Goal: Check status: Check status

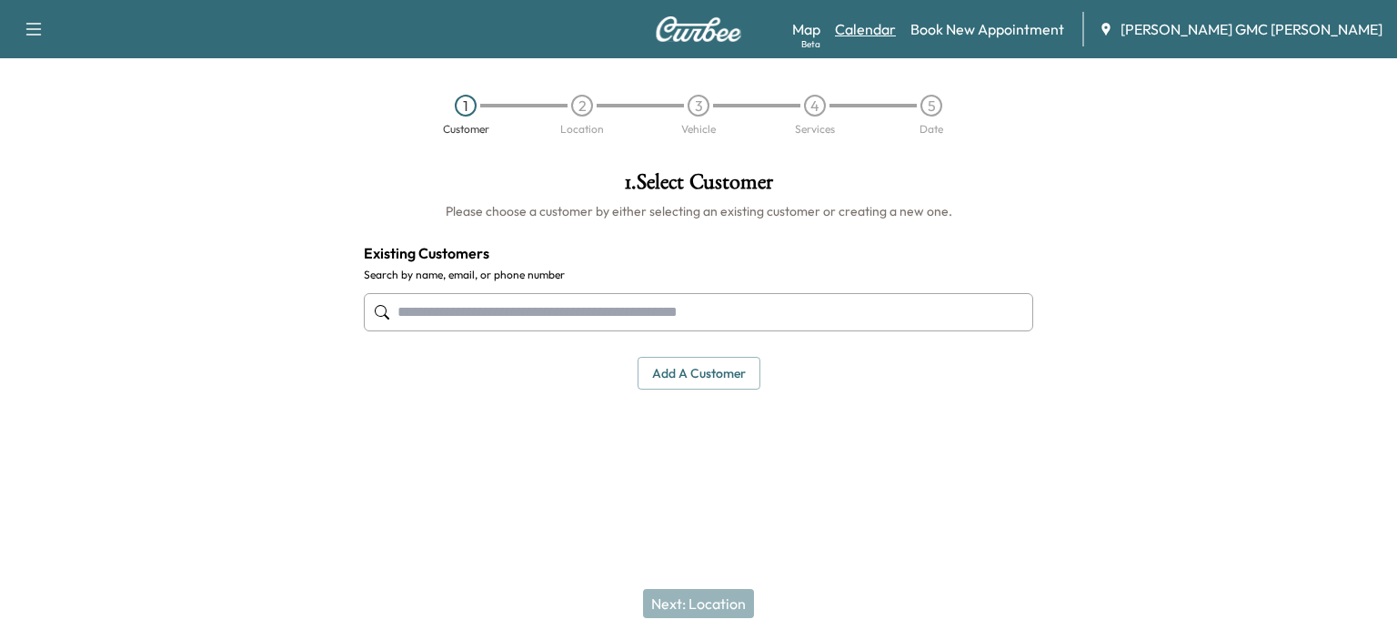
click at [896, 28] on link "Calendar" at bounding box center [865, 29] width 61 height 22
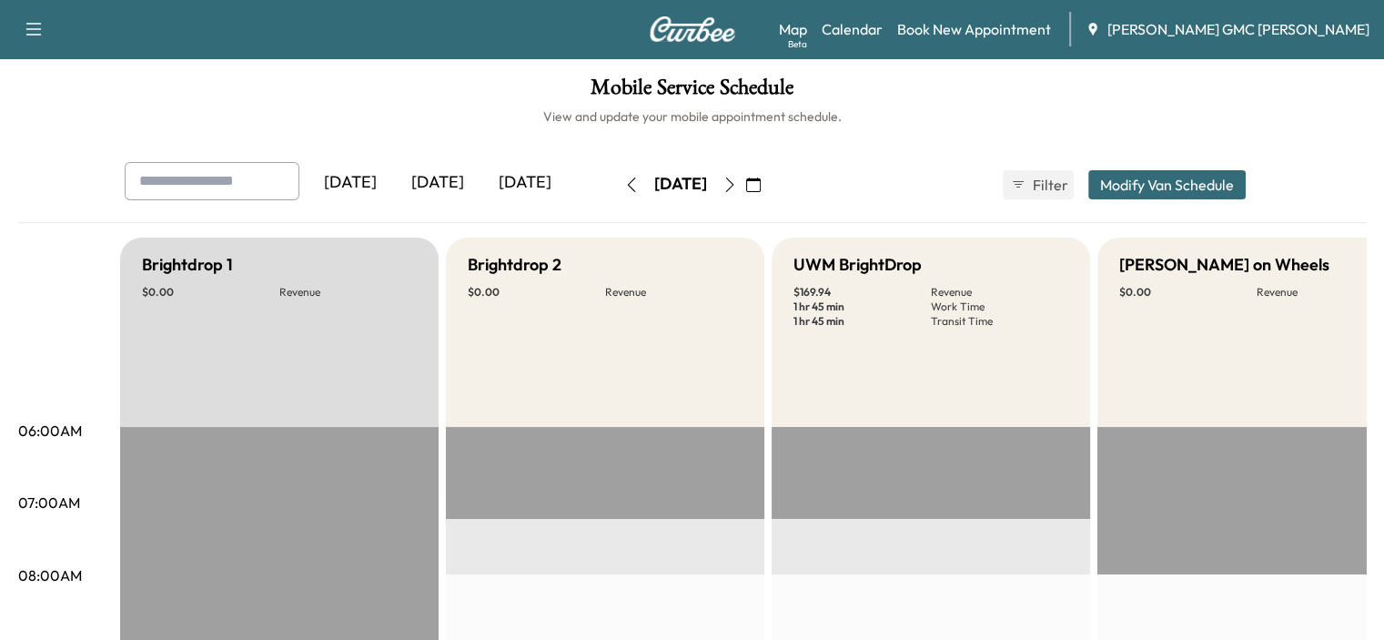
click at [737, 182] on icon "button" at bounding box center [729, 184] width 15 height 15
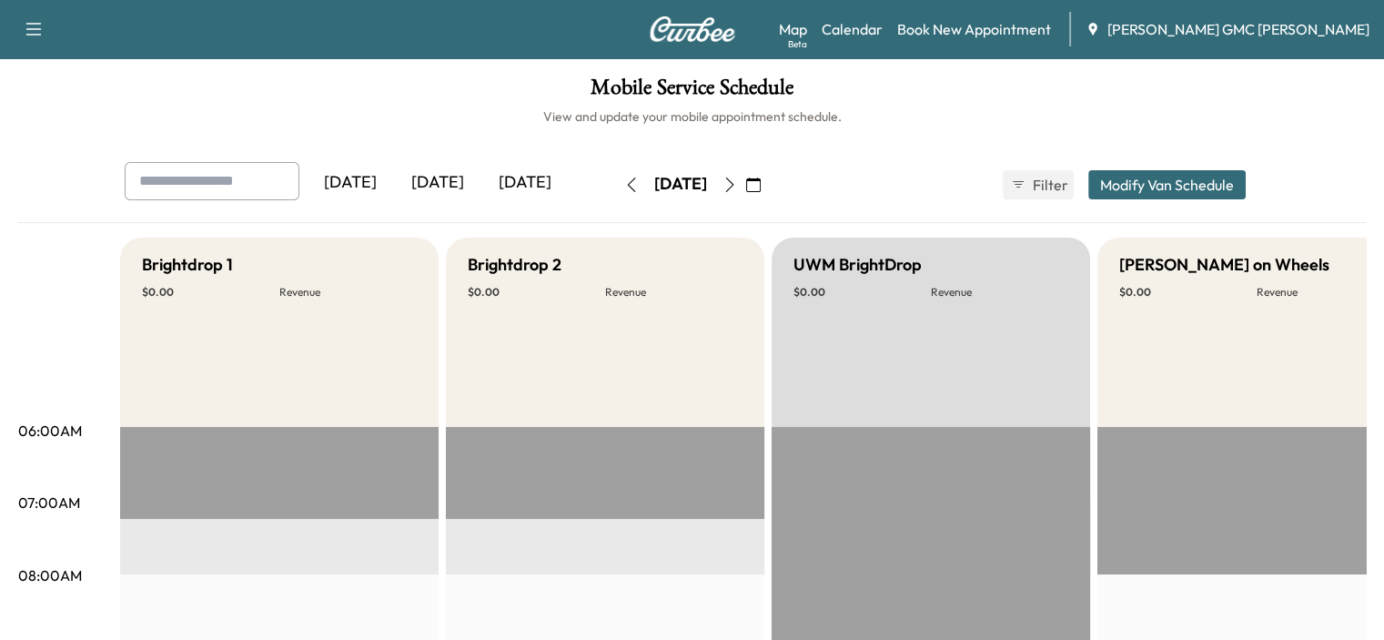
click at [745, 176] on button "button" at bounding box center [729, 184] width 31 height 29
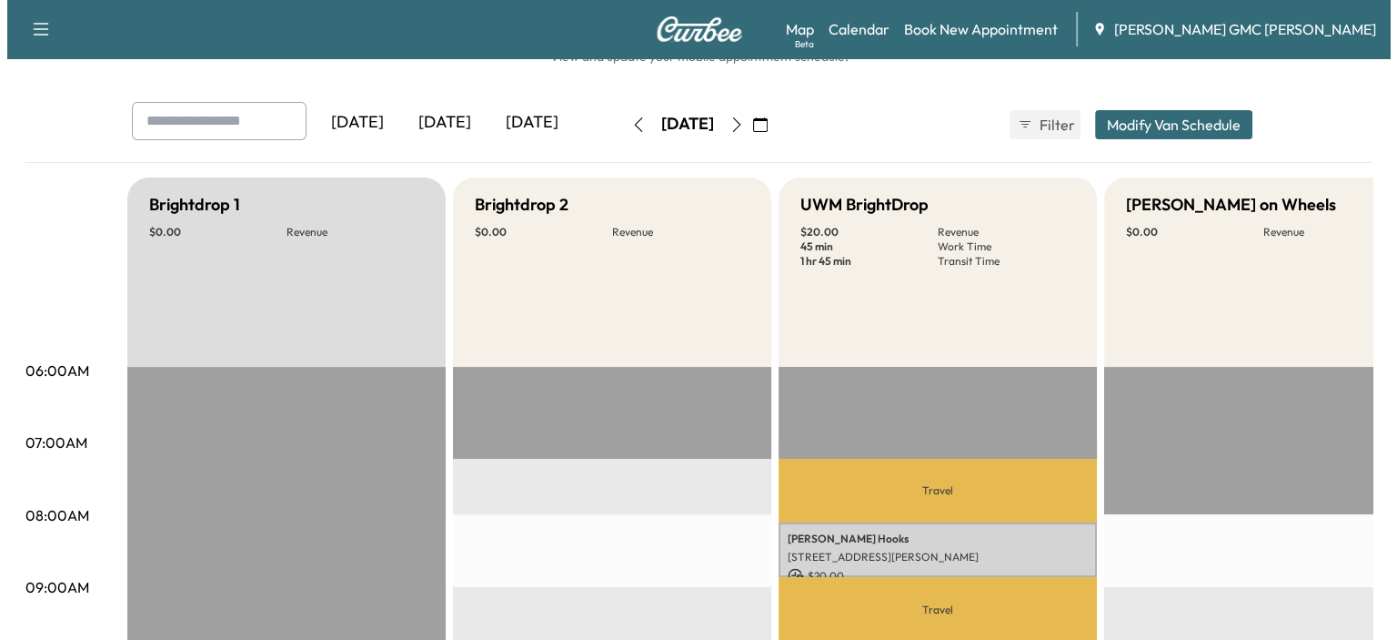
scroll to position [91, 0]
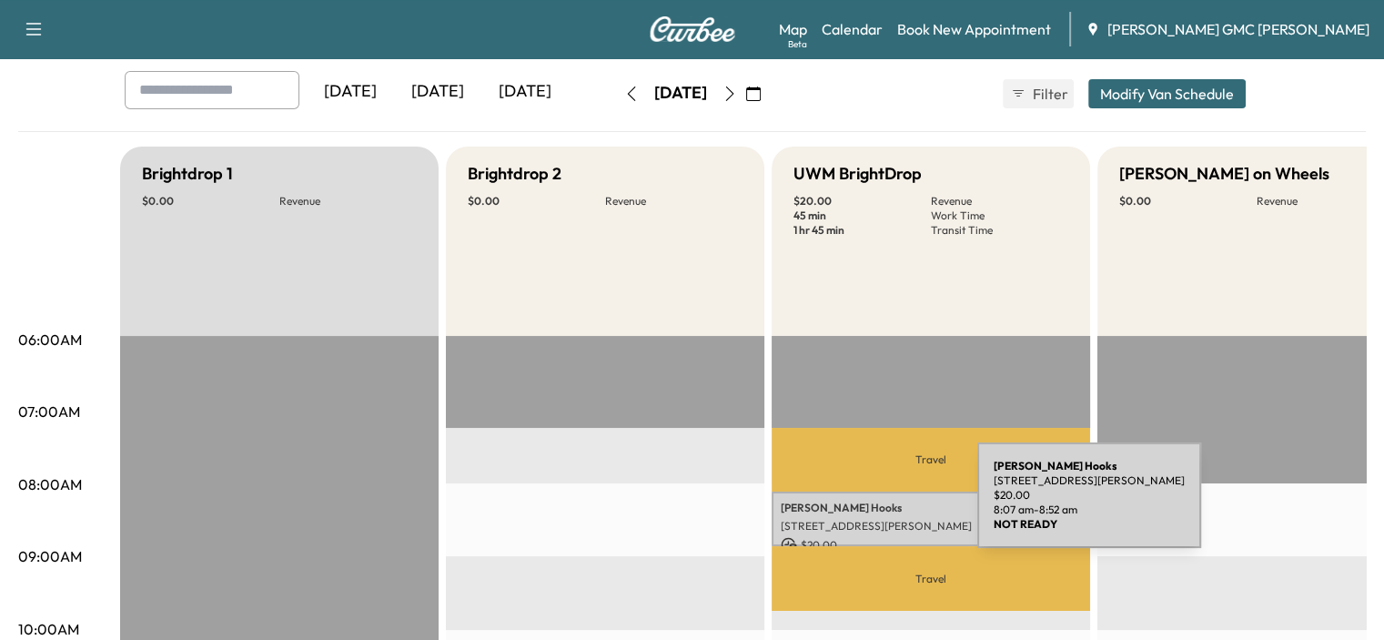
click at [841, 506] on p "[PERSON_NAME]" at bounding box center [931, 507] width 300 height 15
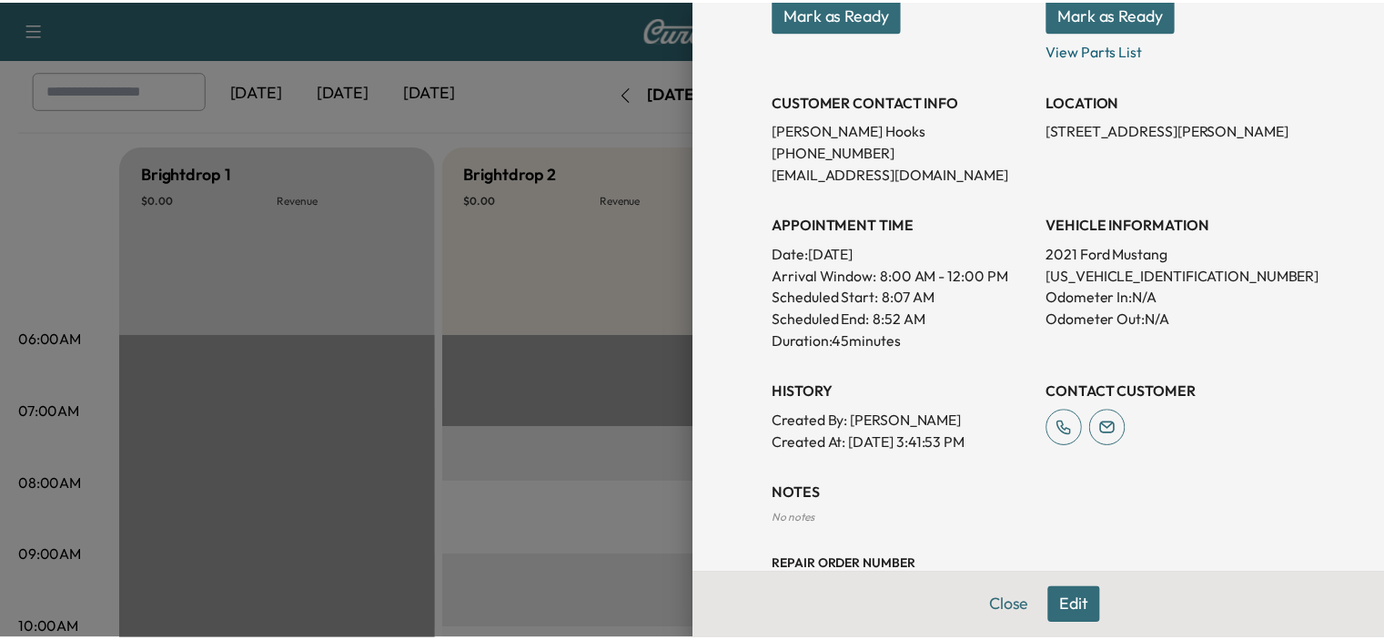
scroll to position [95, 0]
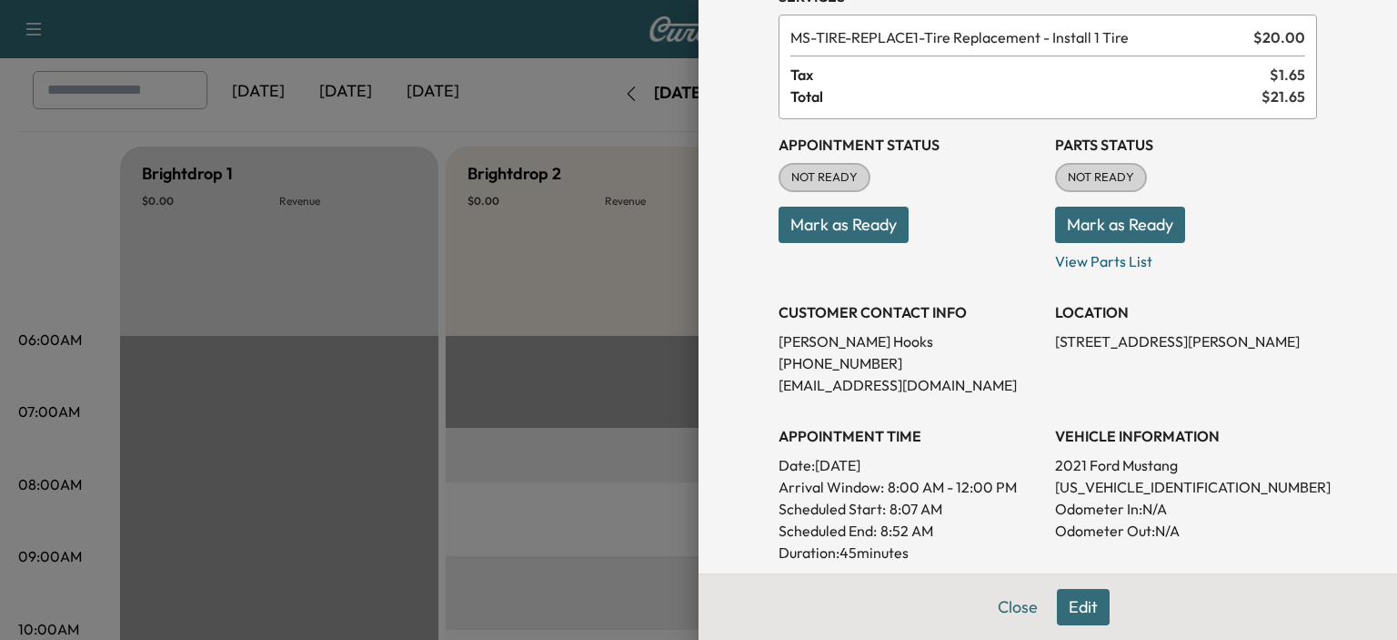
click at [1012, 410] on div "APPOINTMENT TIME Date: [DATE] Arrival Window: 8:00 AM - 12:00 PM Scheduled Star…" at bounding box center [910, 486] width 262 height 153
click at [1013, 403] on div "Appointment Status NOT READY Mark as Ready Parts Status NOT READY Mark as Ready…" at bounding box center [1048, 392] width 539 height 546
click at [1006, 610] on button "Close" at bounding box center [1018, 607] width 64 height 36
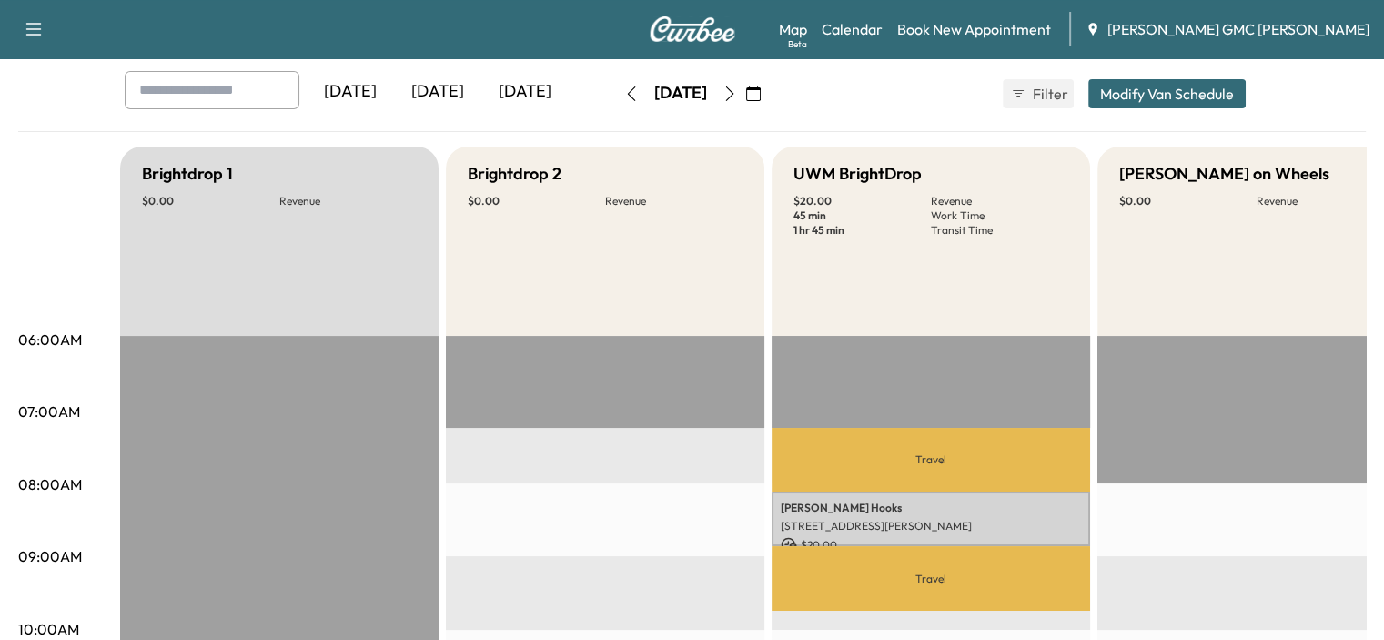
click at [616, 97] on button "button" at bounding box center [631, 93] width 31 height 29
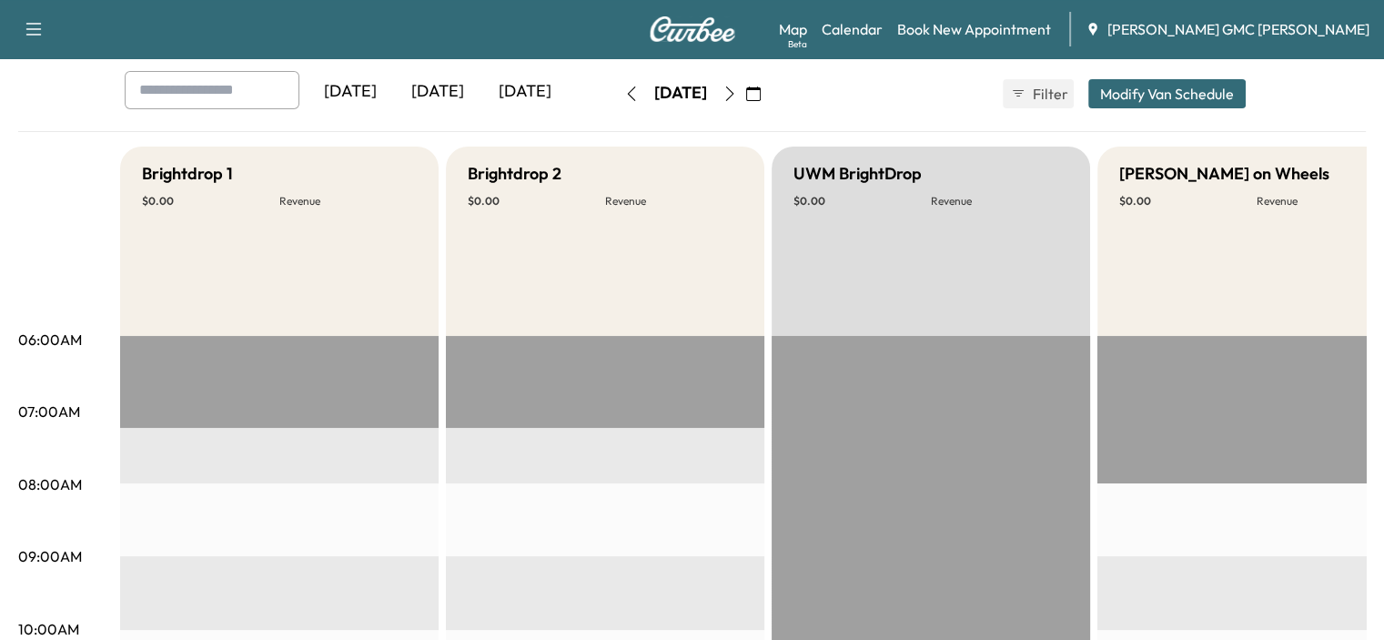
click at [616, 100] on button "button" at bounding box center [631, 93] width 31 height 29
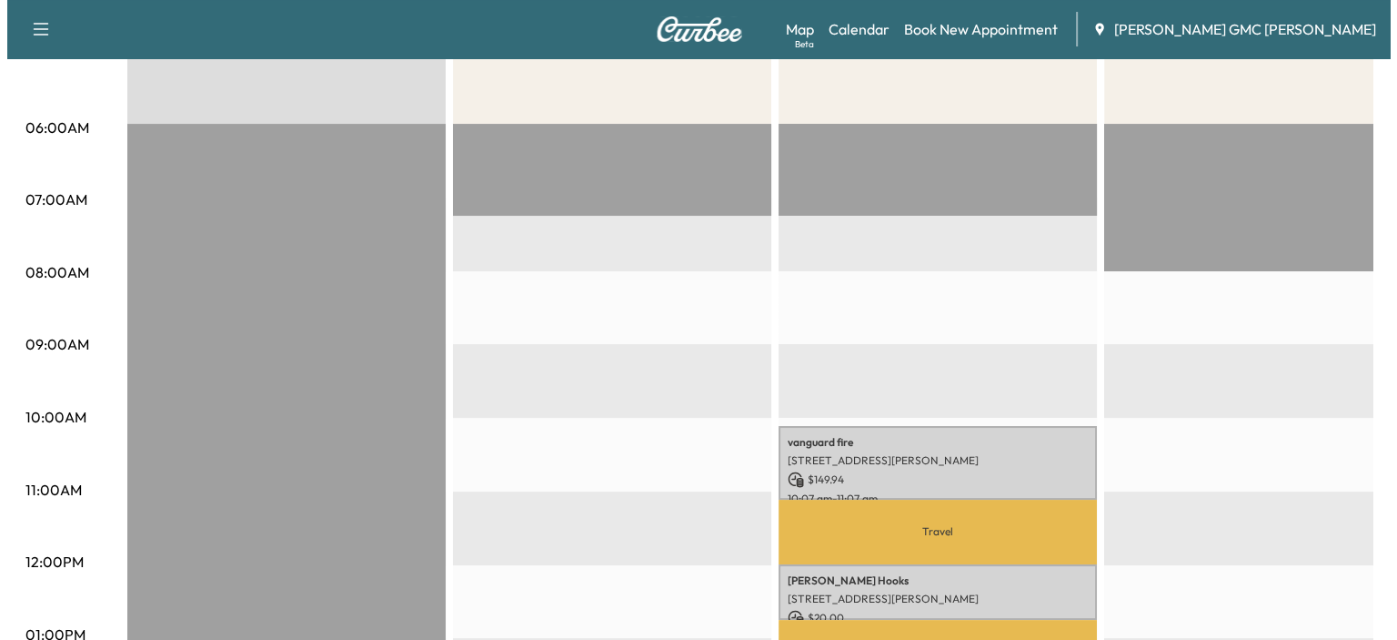
scroll to position [546, 0]
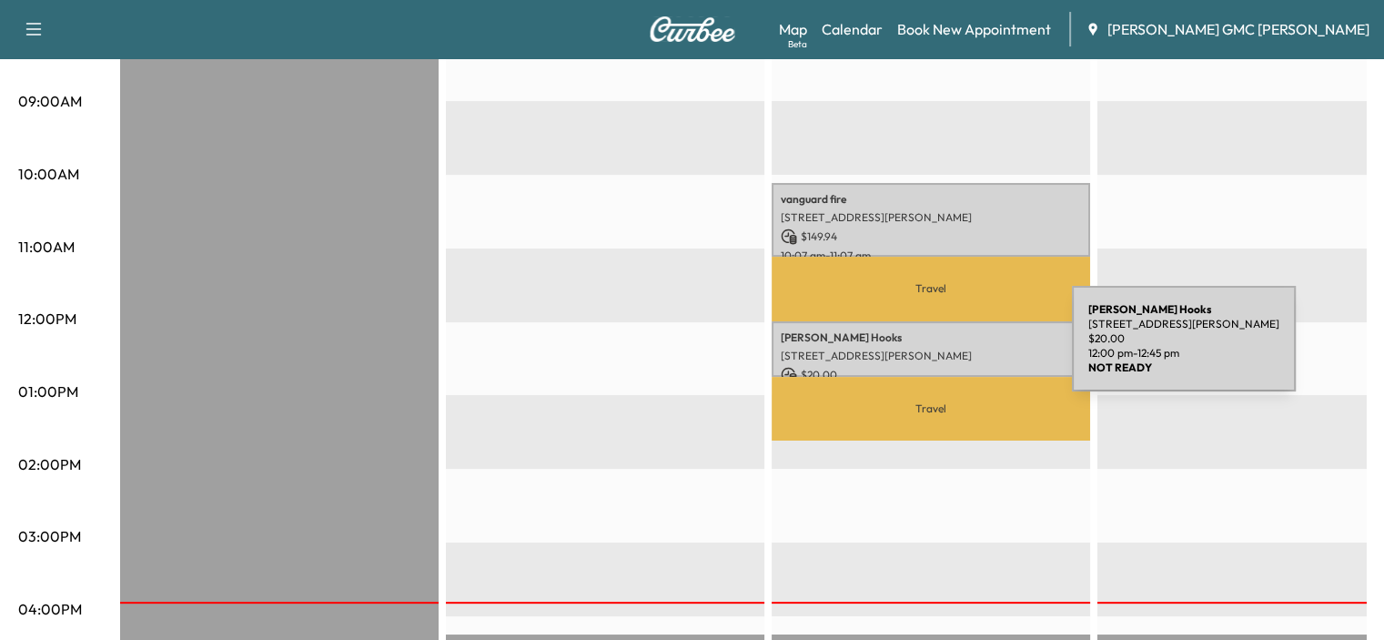
click at [935, 349] on p "[STREET_ADDRESS][PERSON_NAME]" at bounding box center [931, 355] width 300 height 15
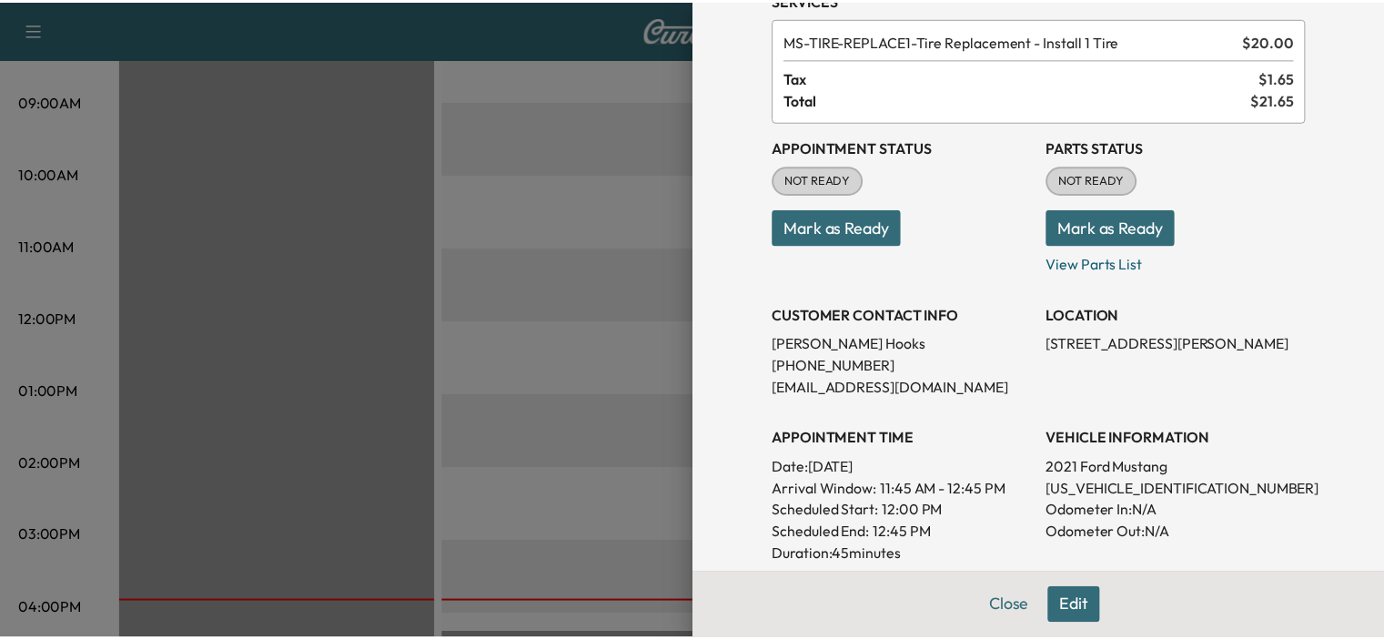
scroll to position [182, 0]
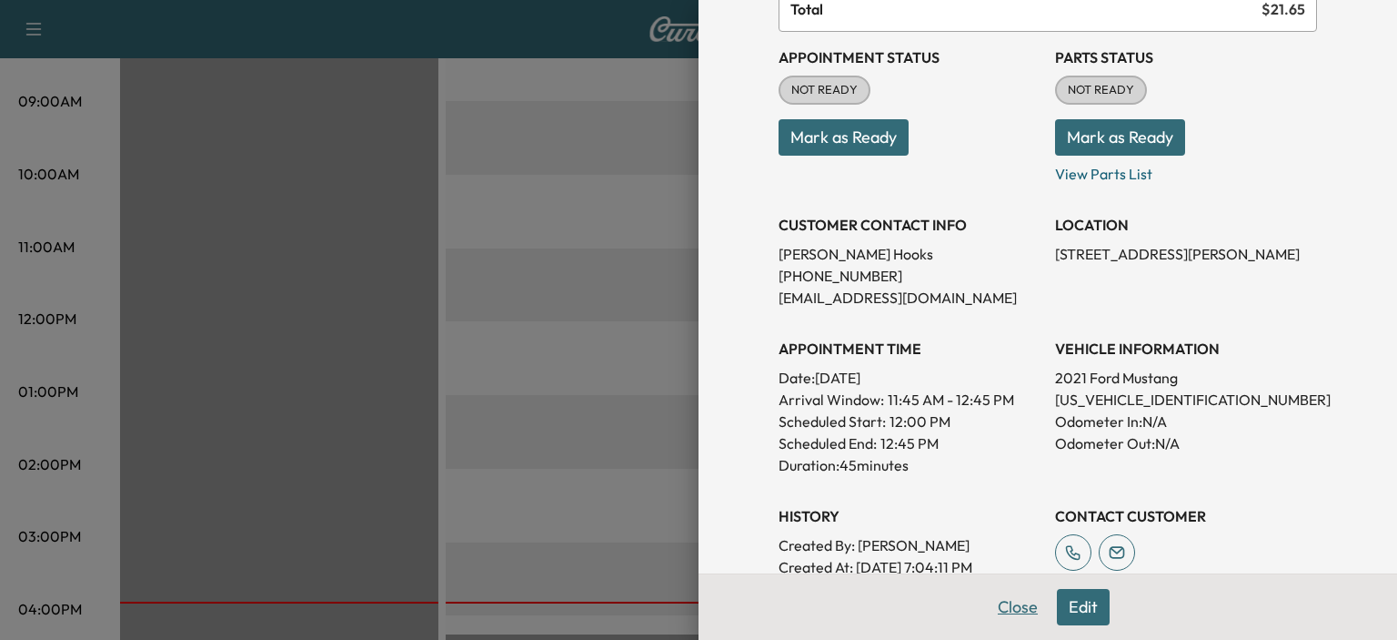
click at [1009, 622] on button "Close" at bounding box center [1018, 607] width 64 height 36
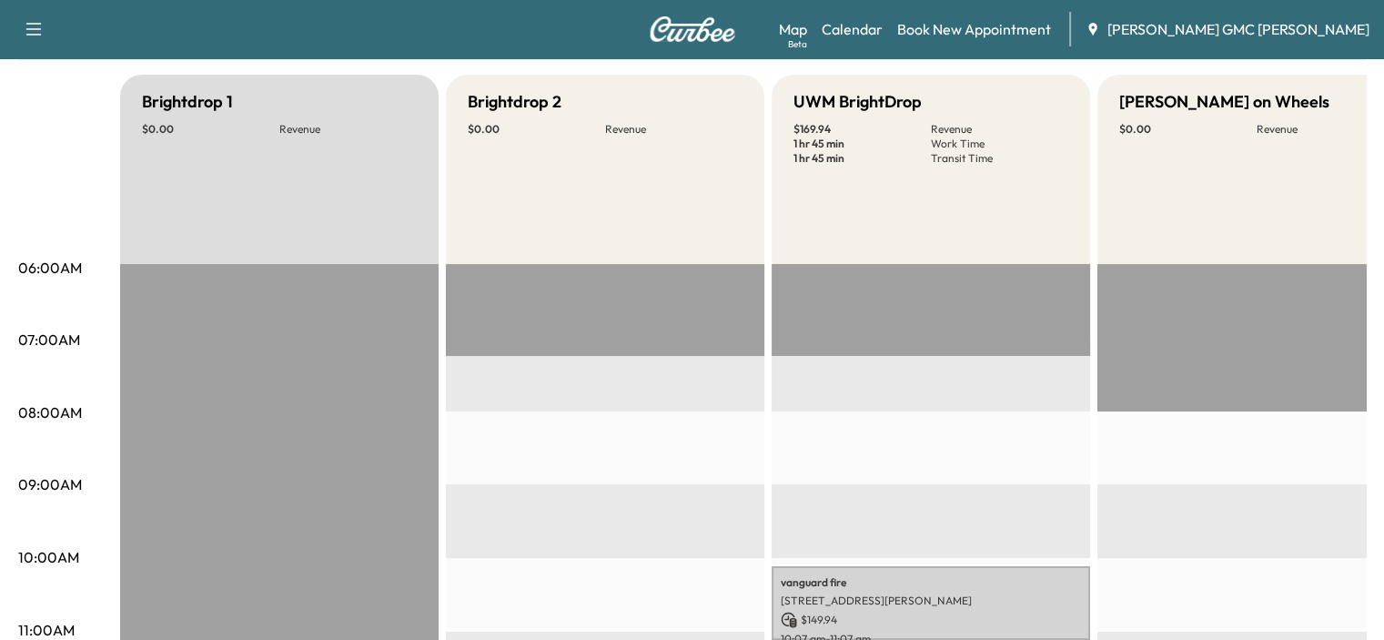
scroll to position [0, 0]
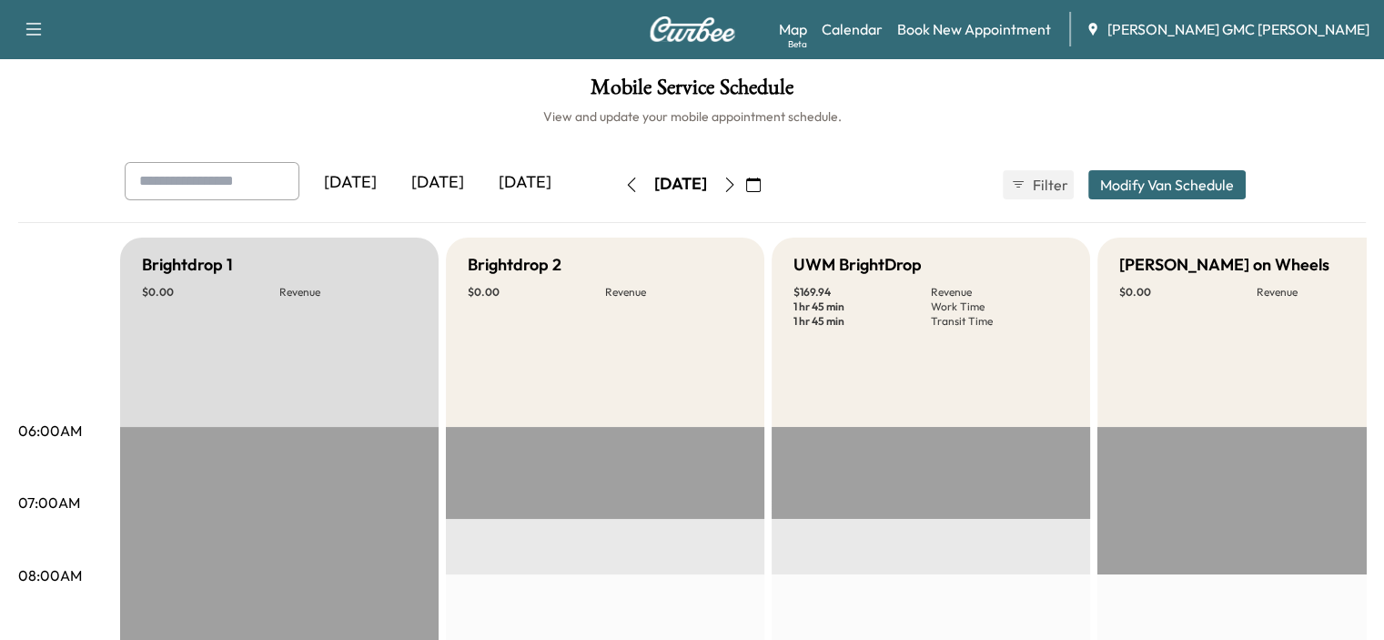
click at [737, 188] on icon "button" at bounding box center [729, 184] width 15 height 15
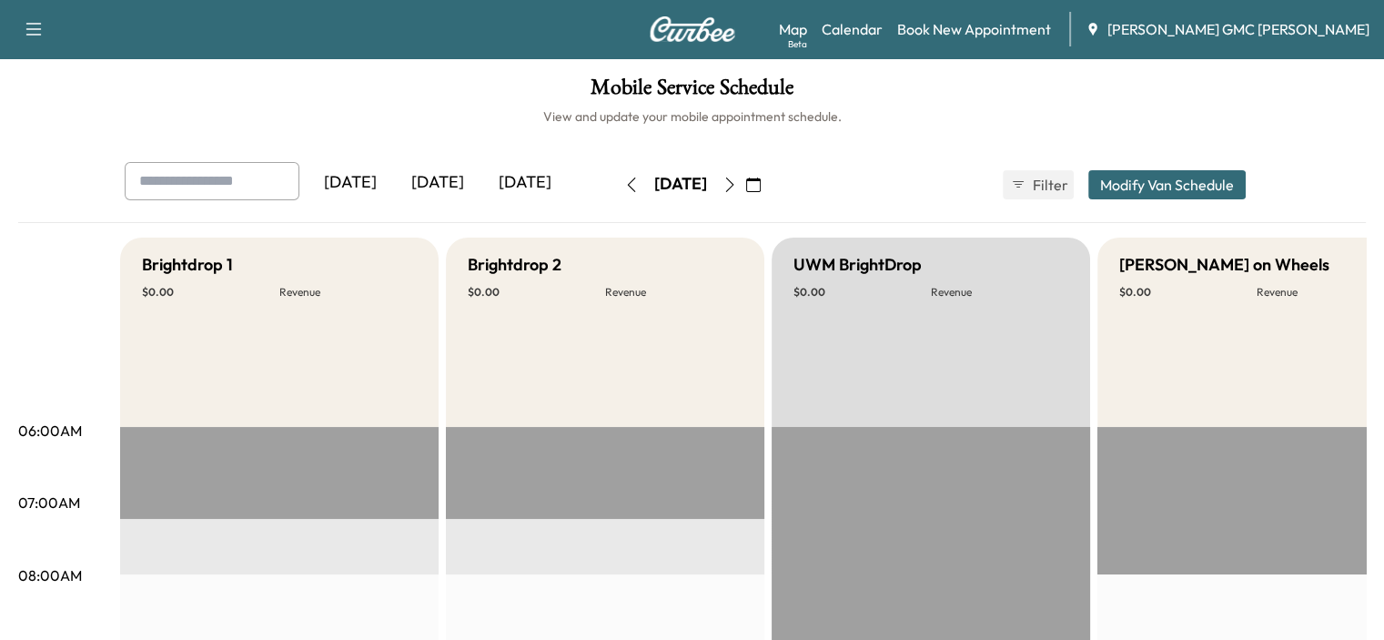
click at [733, 188] on icon "button" at bounding box center [729, 184] width 8 height 15
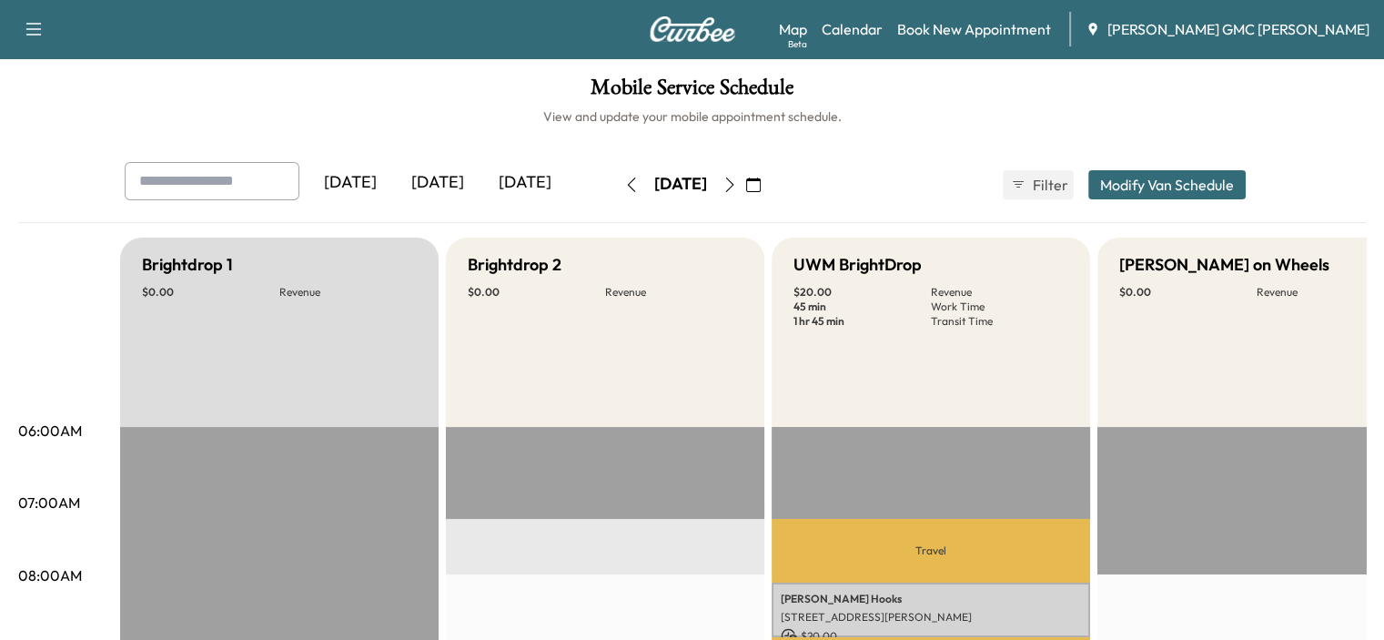
click at [745, 188] on div "[DATE]" at bounding box center [680, 184] width 129 height 29
click at [733, 177] on icon "button" at bounding box center [729, 184] width 8 height 15
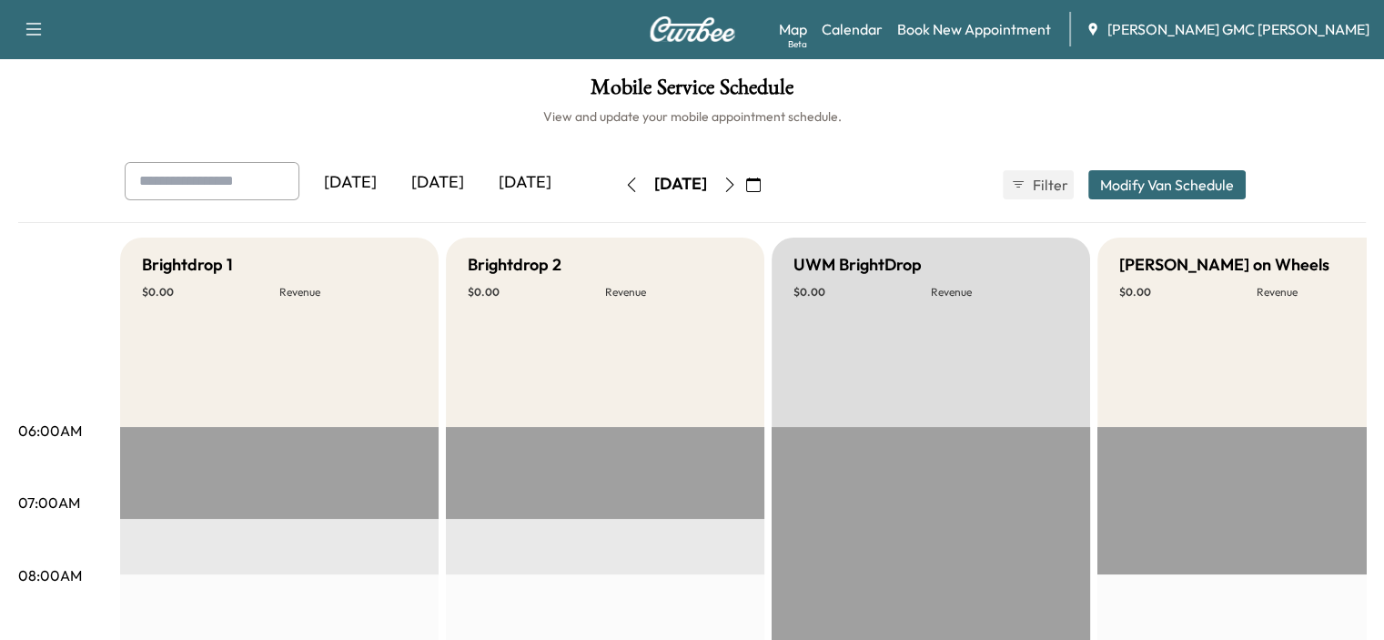
click at [737, 179] on icon "button" at bounding box center [729, 184] width 15 height 15
